Goal: Find specific page/section: Find specific page/section

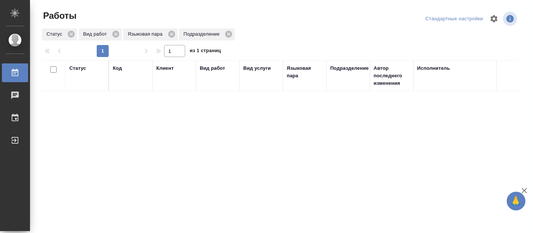
click at [183, 130] on div "Статус Код Клиент Вид работ Вид услуги Языковая пара Подразделение Автор послед…" at bounding box center [280, 195] width 478 height 270
drag, startPoint x: 201, startPoint y: 117, endPoint x: 196, endPoint y: 115, distance: 6.1
click at [199, 116] on div "Статус Код Клиент Вид работ Вид услуги Языковая пара Подразделение Автор послед…" at bounding box center [280, 195] width 478 height 270
click at [400, 96] on div "Статус Код Клиент Вид работ Вид услуги Языковая пара Подразделение Автор послед…" at bounding box center [280, 195] width 478 height 270
drag, startPoint x: 474, startPoint y: 143, endPoint x: 476, endPoint y: 137, distance: 6.3
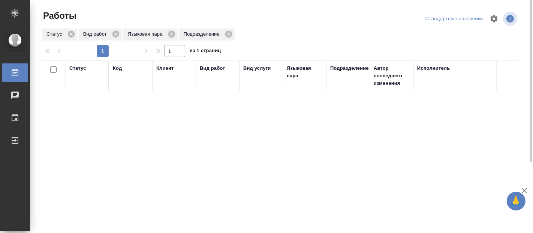
click at [474, 143] on div "Статус Код Клиент Вид работ Вид услуги Языковая пара Подразделение Автор послед…" at bounding box center [280, 195] width 478 height 270
